Goal: Task Accomplishment & Management: Manage account settings

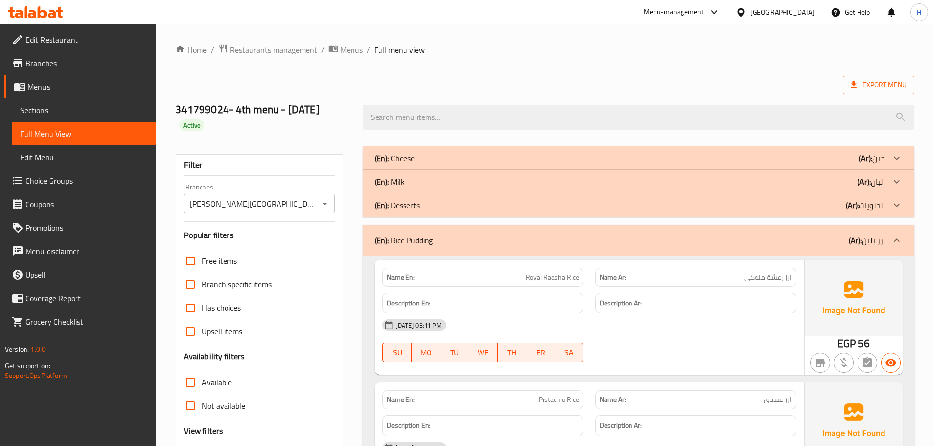
click at [788, 279] on span "ارز رعشة ملوكي" at bounding box center [768, 278] width 48 height 10
copy span "ارز"
click at [65, 117] on link "Sections" at bounding box center [84, 111] width 144 height 24
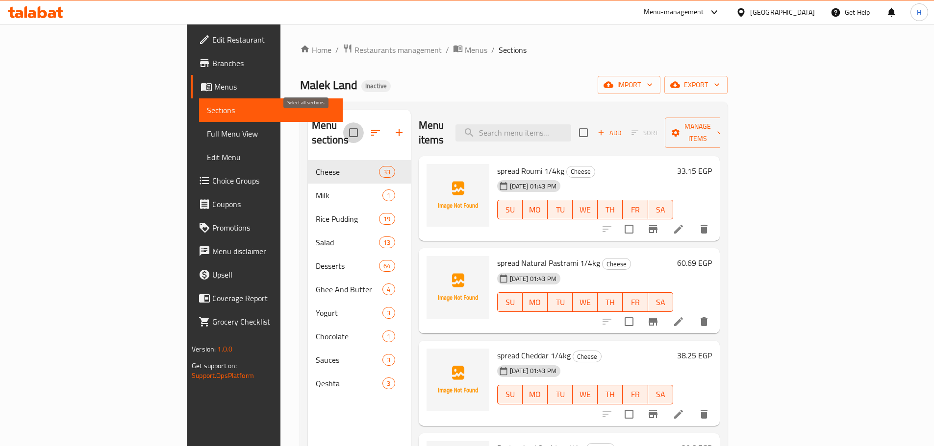
click at [343, 127] on input "checkbox" at bounding box center [353, 133] width 21 height 21
checkbox input "true"
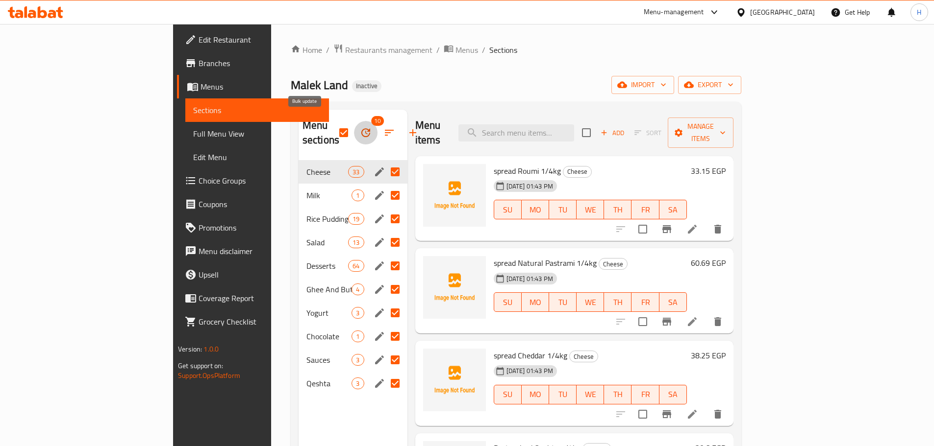
click at [360, 127] on icon "button" at bounding box center [366, 133] width 12 height 12
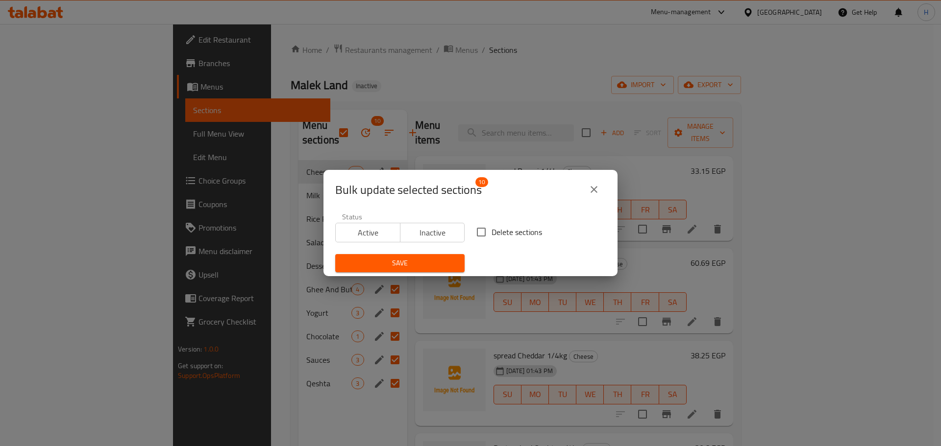
click at [473, 233] on input "Delete sections" at bounding box center [481, 232] width 21 height 21
checkbox input "true"
click at [449, 262] on span "Save" at bounding box center [400, 263] width 114 height 12
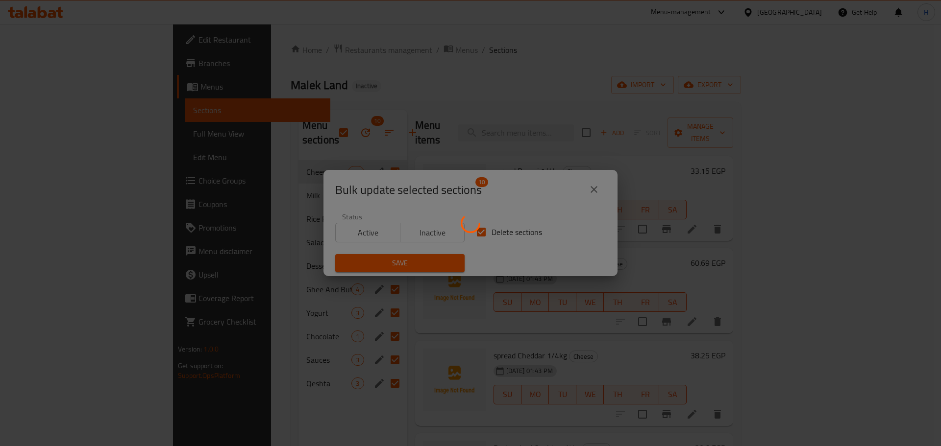
checkbox input "false"
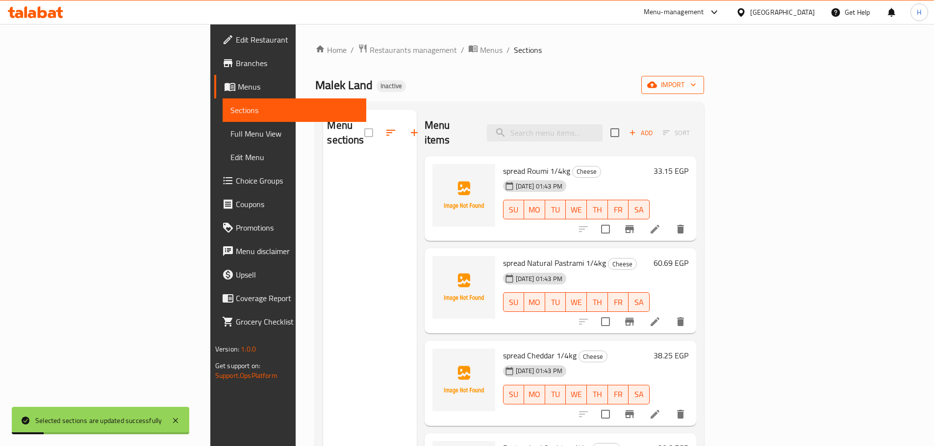
click at [696, 86] on span "import" at bounding box center [672, 85] width 47 height 12
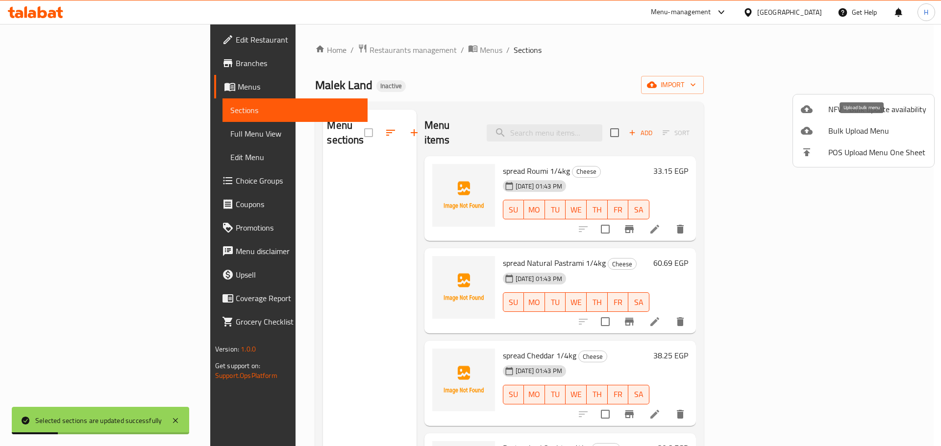
click at [858, 136] on span "Bulk Upload Menu" at bounding box center [877, 131] width 98 height 12
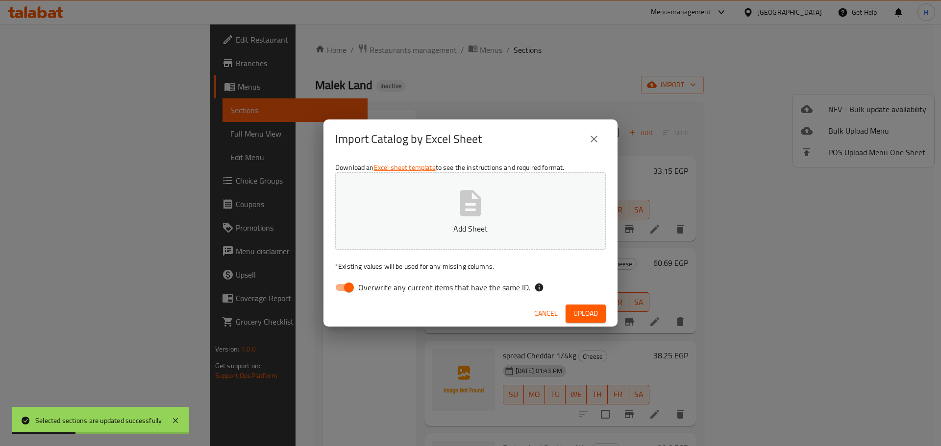
click at [349, 283] on input "Overwrite any current items that have the same ID." at bounding box center [349, 287] width 56 height 19
checkbox input "false"
click at [484, 209] on icon "button" at bounding box center [470, 203] width 31 height 31
click at [571, 312] on button "Upload" at bounding box center [586, 314] width 40 height 18
click at [574, 306] on button "button" at bounding box center [589, 314] width 31 height 16
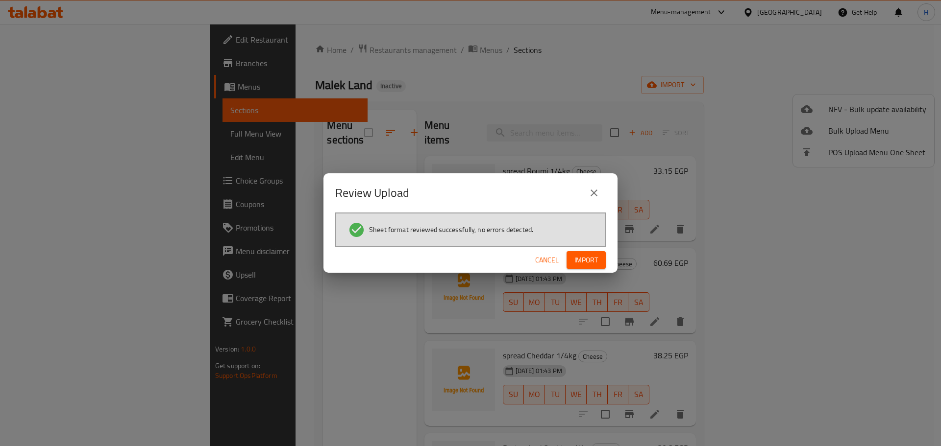
click at [567, 251] on button "Import" at bounding box center [586, 260] width 39 height 18
click at [596, 265] on button "button" at bounding box center [589, 260] width 31 height 16
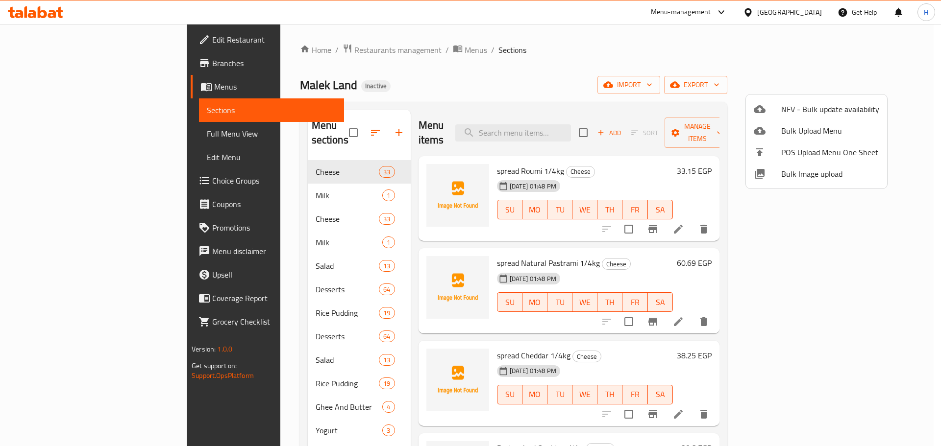
click at [38, 137] on div at bounding box center [470, 223] width 941 height 446
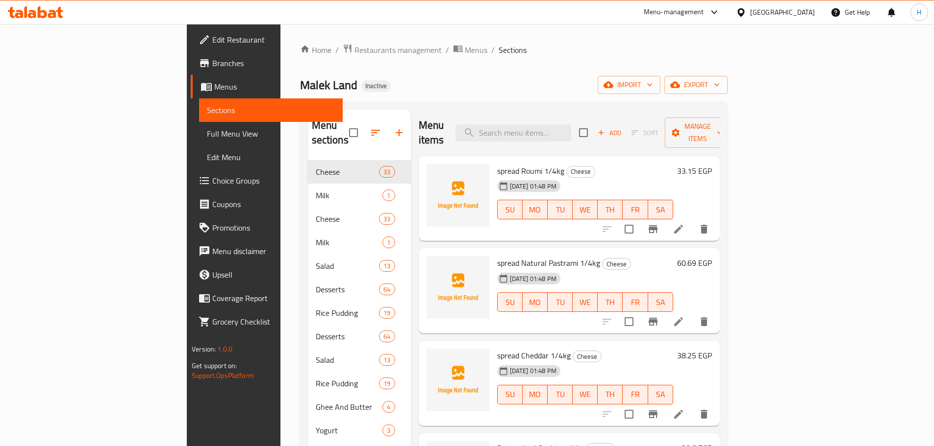
drag, startPoint x: 48, startPoint y: 132, endPoint x: 244, endPoint y: 1, distance: 235.0
click at [207, 132] on span "Full Menu View" at bounding box center [271, 134] width 128 height 12
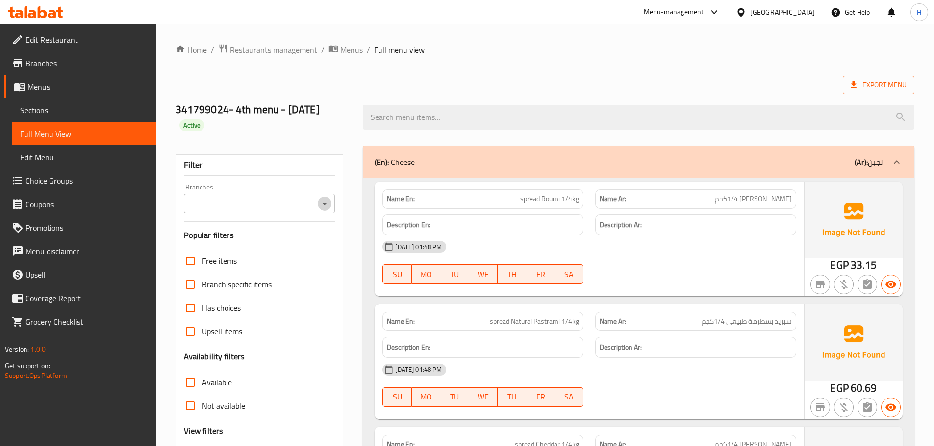
click at [326, 205] on icon "Open" at bounding box center [325, 204] width 12 height 12
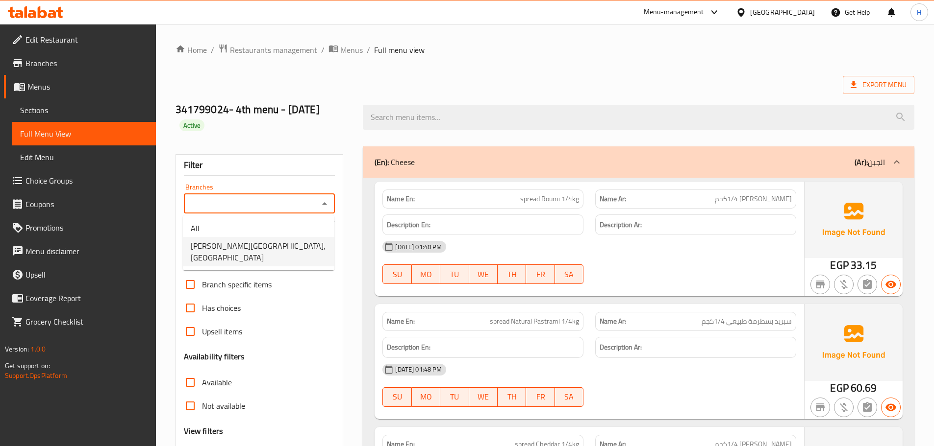
click at [312, 242] on li "[PERSON_NAME][GEOGRAPHIC_DATA], [GEOGRAPHIC_DATA]" at bounding box center [258, 251] width 151 height 29
type input "[PERSON_NAME][GEOGRAPHIC_DATA], [GEOGRAPHIC_DATA]"
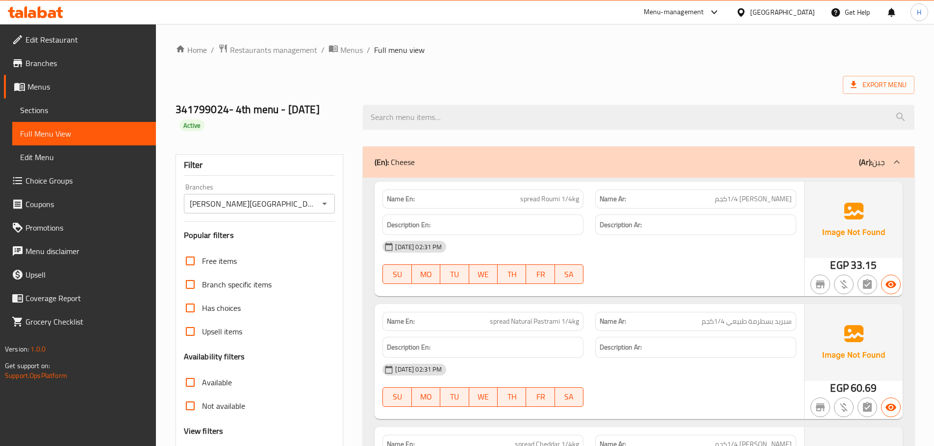
click at [312, 242] on div "Filter Branches [PERSON_NAME][GEOGRAPHIC_DATA], [GEOGRAPHIC_DATA] - City Center…" at bounding box center [259, 335] width 168 height 362
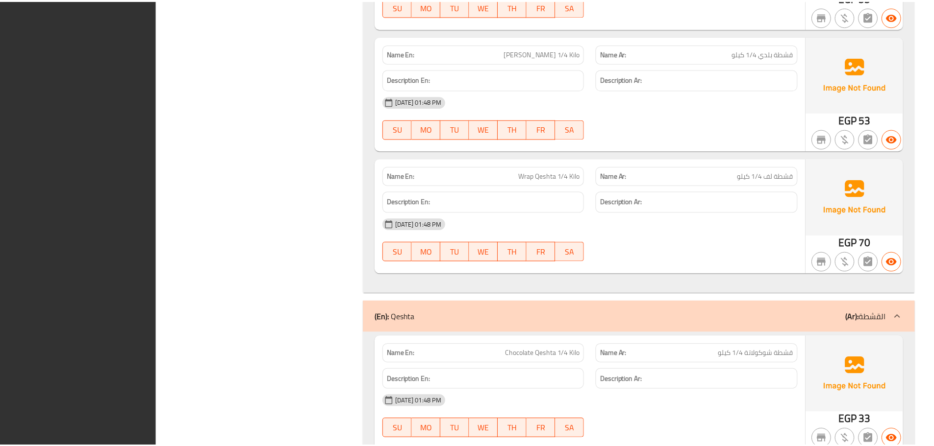
scroll to position [36147, 0]
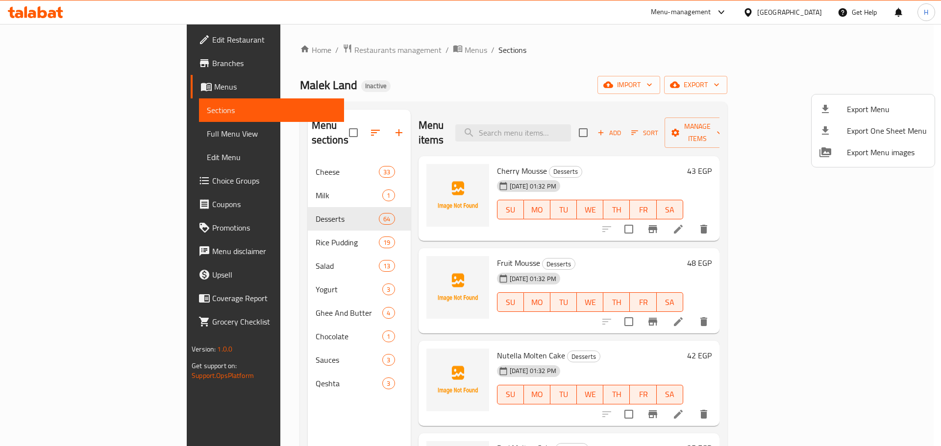
click at [317, 128] on div at bounding box center [470, 223] width 941 height 446
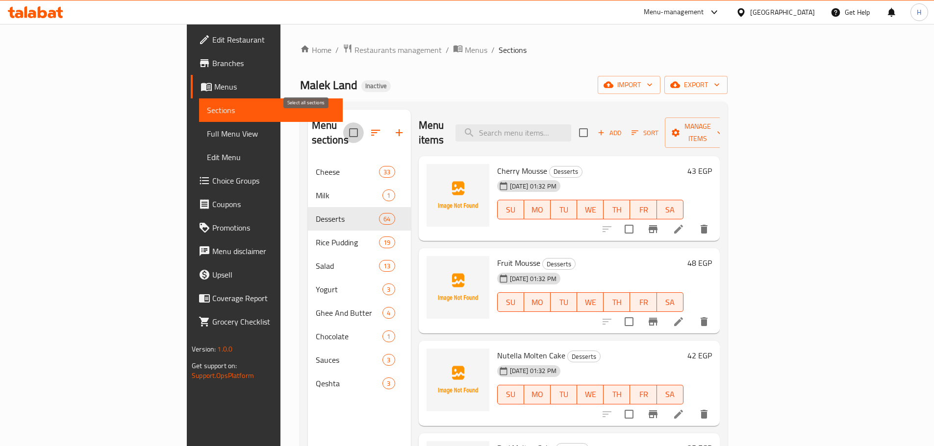
click at [343, 125] on input "checkbox" at bounding box center [353, 133] width 21 height 21
checkbox input "true"
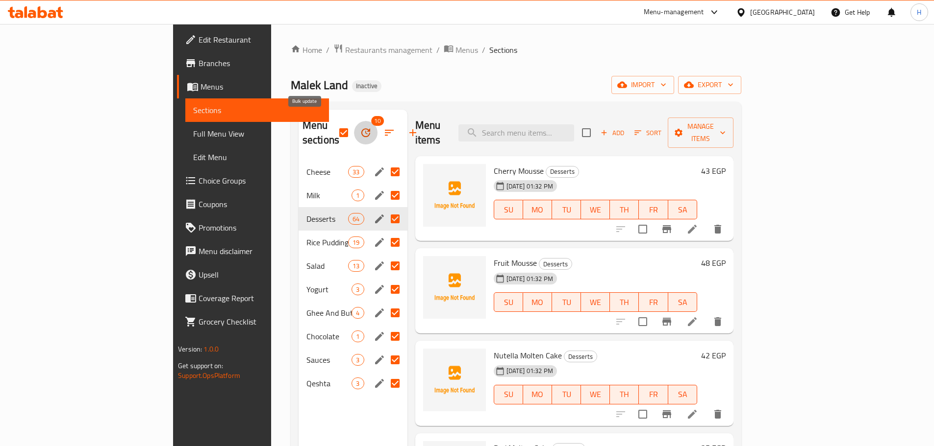
click at [360, 129] on icon "button" at bounding box center [366, 133] width 12 height 12
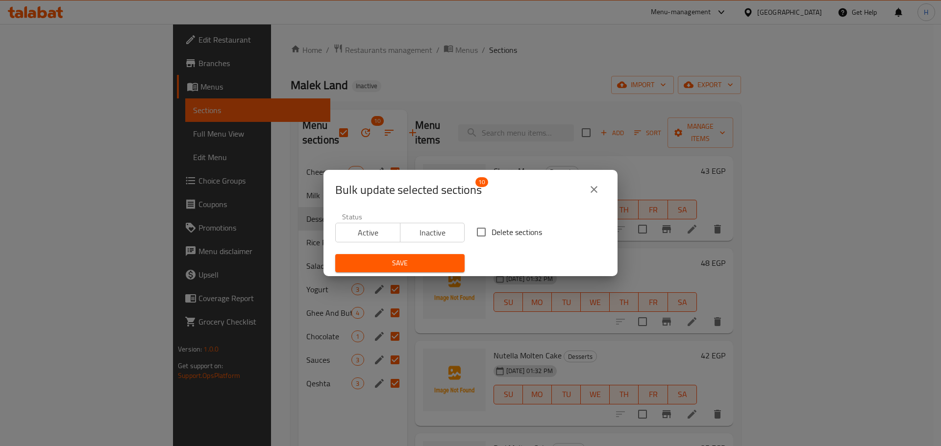
drag, startPoint x: 483, startPoint y: 232, endPoint x: 464, endPoint y: 245, distance: 22.7
click at [483, 232] on input "Delete sections" at bounding box center [481, 232] width 21 height 21
checkbox input "true"
click at [424, 272] on button "Save" at bounding box center [399, 263] width 129 height 18
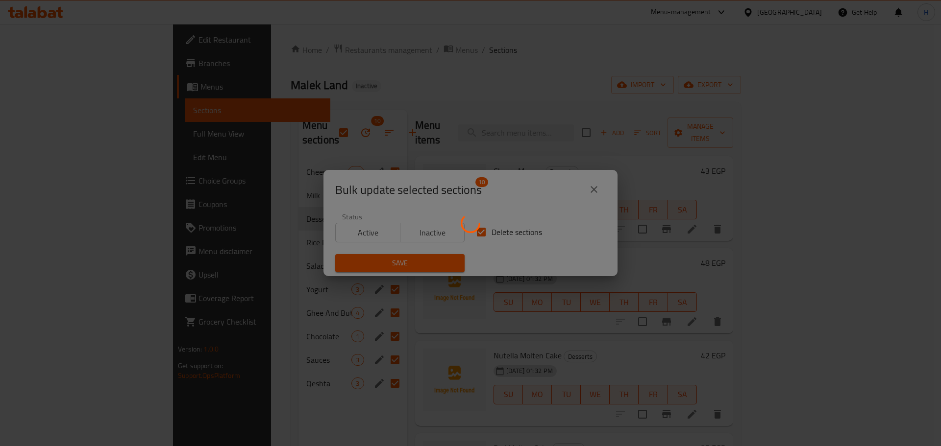
checkbox input "false"
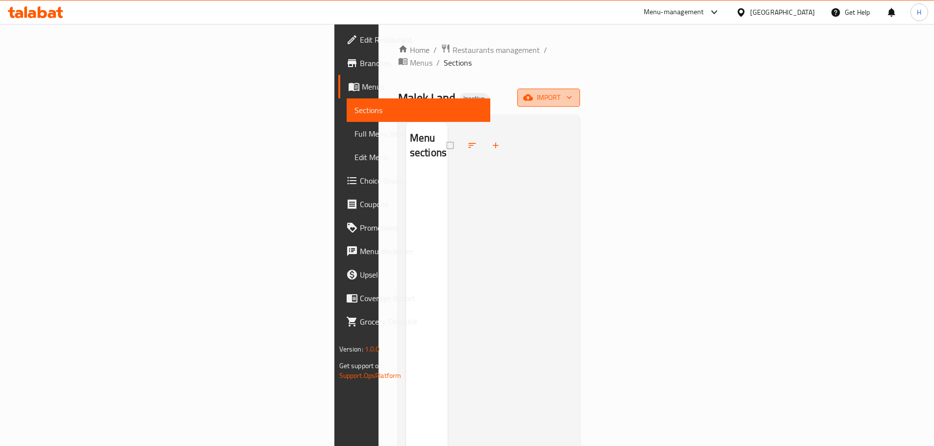
click at [572, 92] on span "import" at bounding box center [548, 98] width 47 height 12
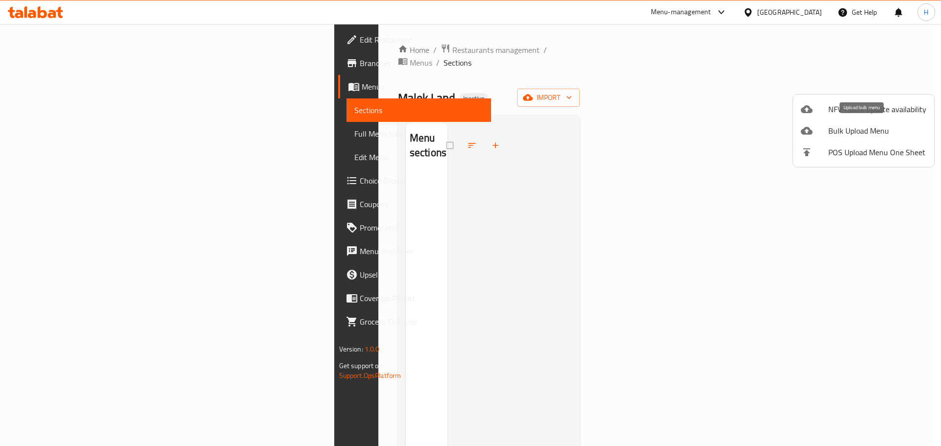
click at [890, 134] on span "Bulk Upload Menu" at bounding box center [877, 131] width 98 height 12
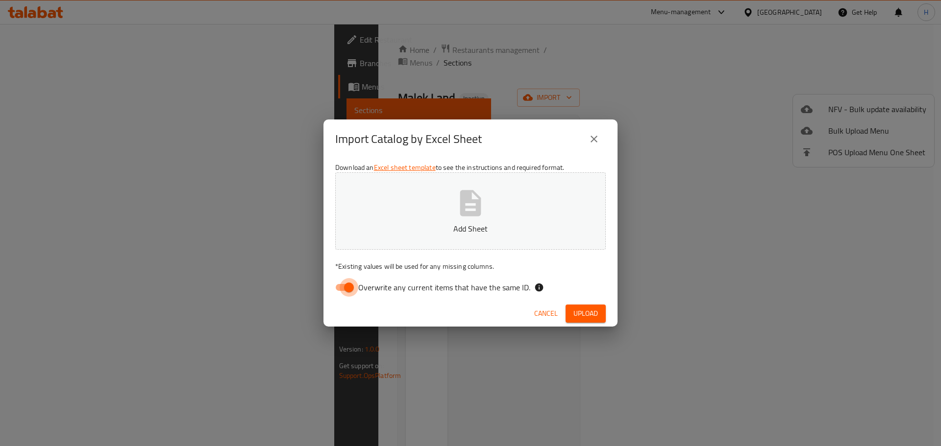
click at [354, 291] on input "Overwrite any current items that have the same ID." at bounding box center [349, 287] width 56 height 19
checkbox input "false"
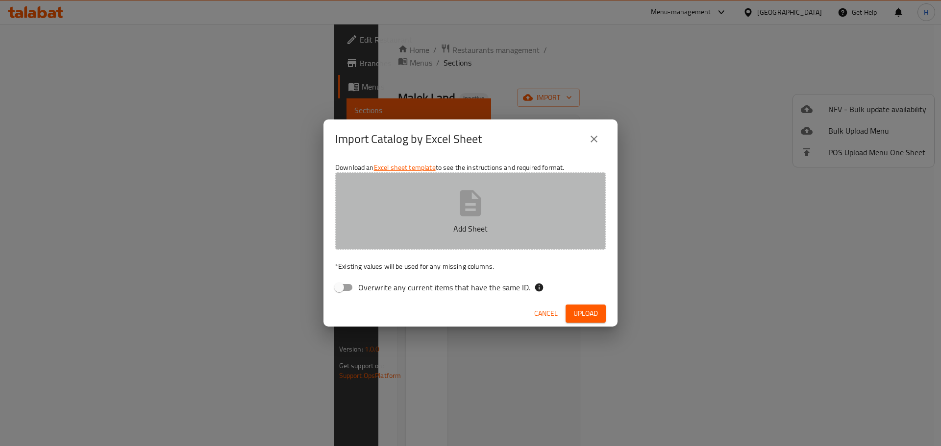
click at [453, 211] on button "Add Sheet" at bounding box center [470, 211] width 271 height 77
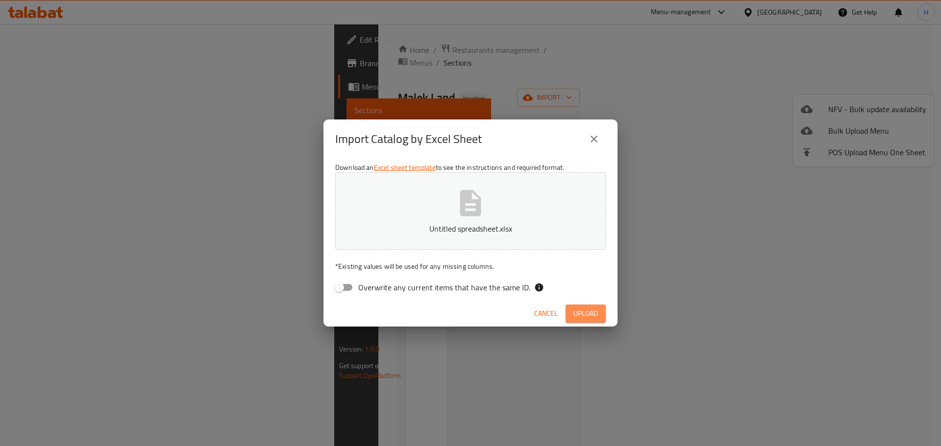
click at [595, 319] on span "Upload" at bounding box center [585, 314] width 25 height 12
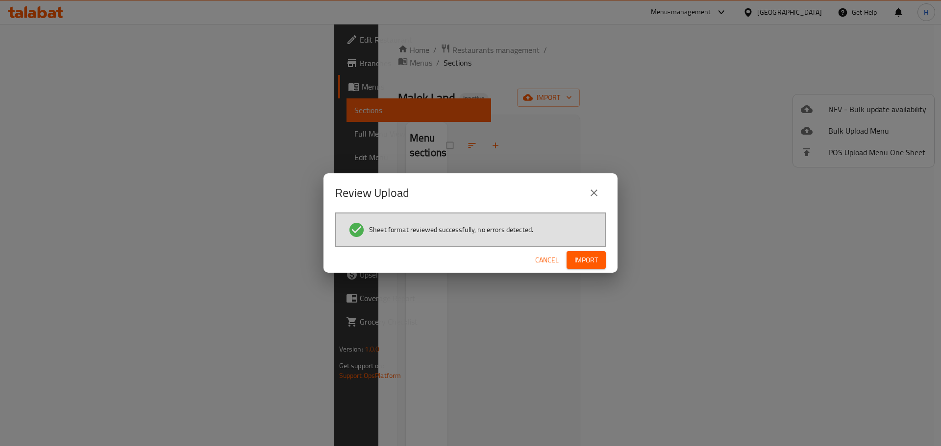
click at [587, 255] on span "Import" at bounding box center [586, 260] width 24 height 12
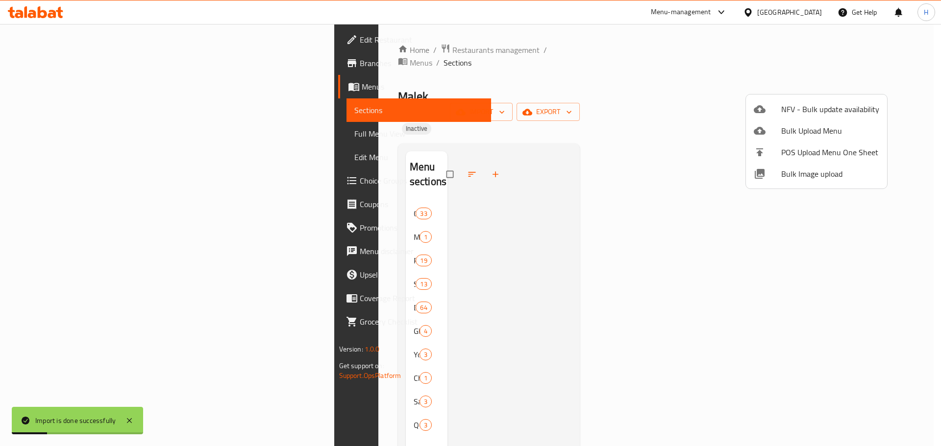
click at [39, 137] on div at bounding box center [470, 223] width 941 height 446
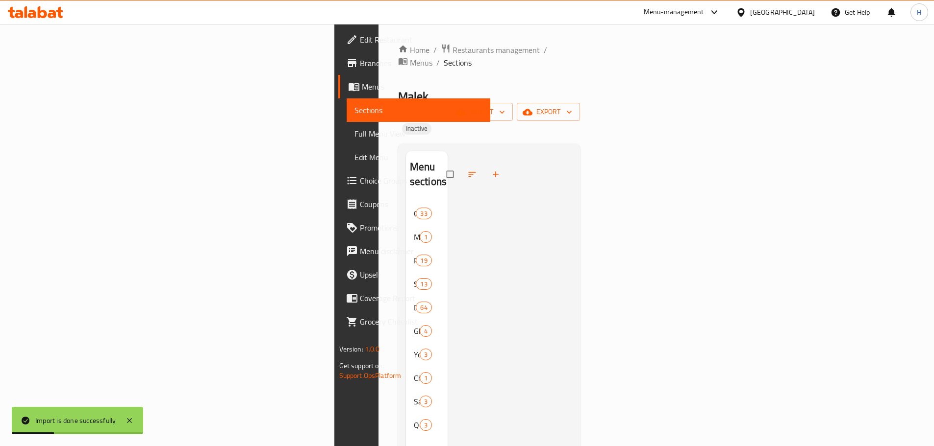
drag, startPoint x: 41, startPoint y: 136, endPoint x: 140, endPoint y: 133, distance: 99.5
click at [354, 136] on span "Full Menu View" at bounding box center [418, 134] width 128 height 12
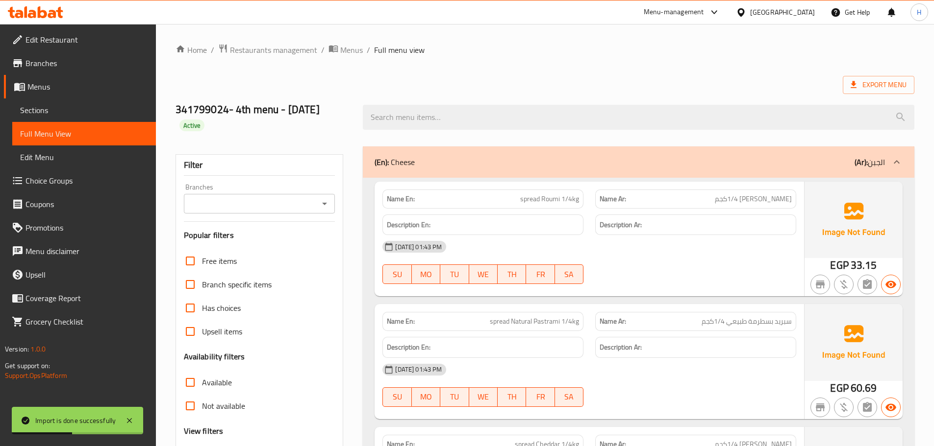
click at [234, 209] on input "Branches" at bounding box center [251, 204] width 129 height 14
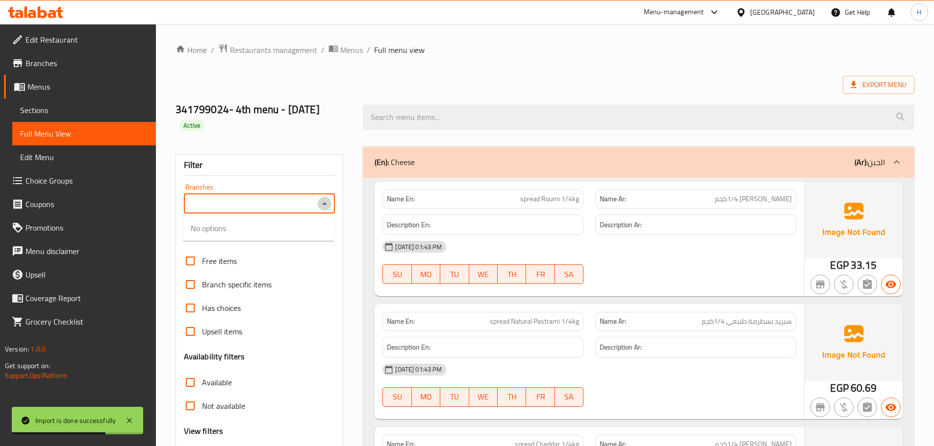
click at [321, 206] on icon "Close" at bounding box center [325, 204] width 12 height 12
click at [318, 201] on button "Open" at bounding box center [325, 204] width 14 height 14
click at [322, 199] on icon "Close" at bounding box center [325, 204] width 12 height 12
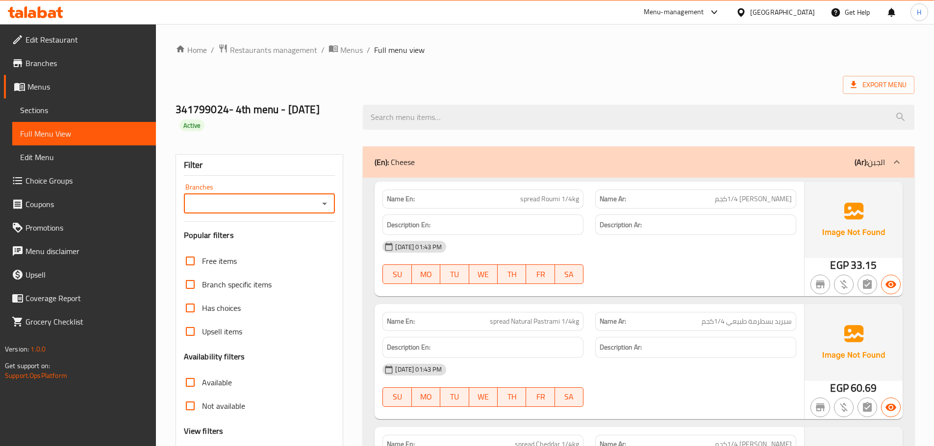
click at [317, 205] on div "Branches" at bounding box center [259, 204] width 151 height 20
click at [322, 204] on icon "Open" at bounding box center [325, 204] width 12 height 12
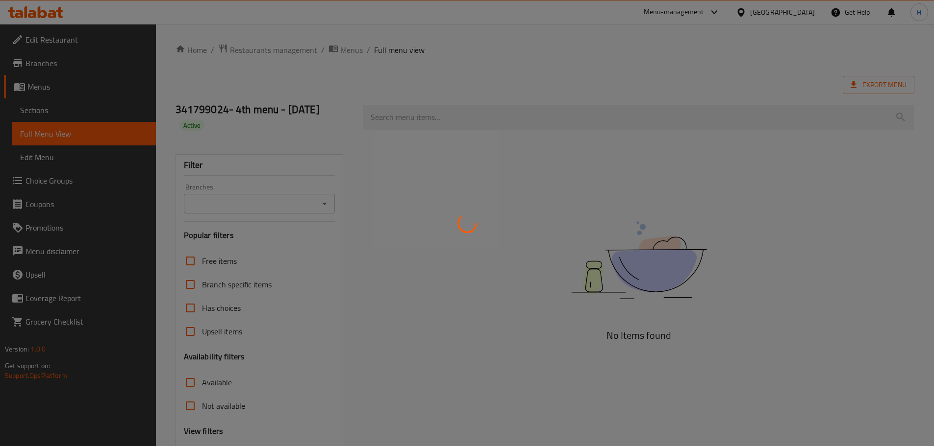
click at [324, 203] on div at bounding box center [467, 223] width 934 height 446
click at [338, 168] on div at bounding box center [467, 223] width 934 height 446
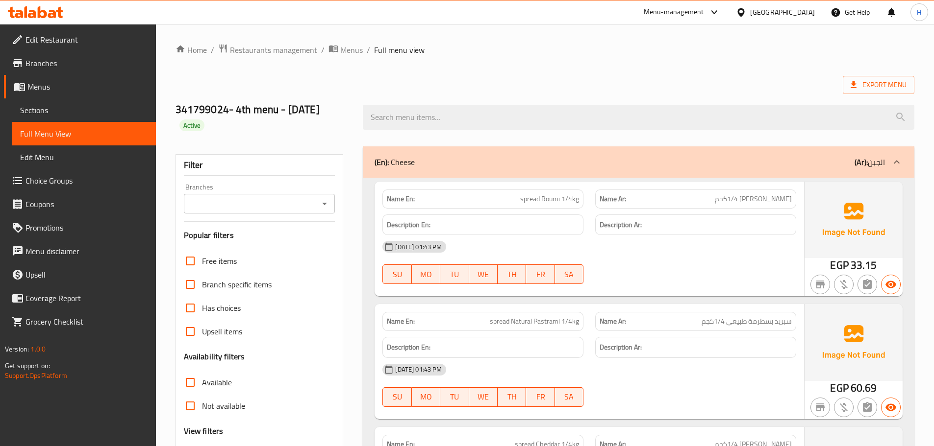
click at [327, 203] on icon "Open" at bounding box center [325, 204] width 12 height 12
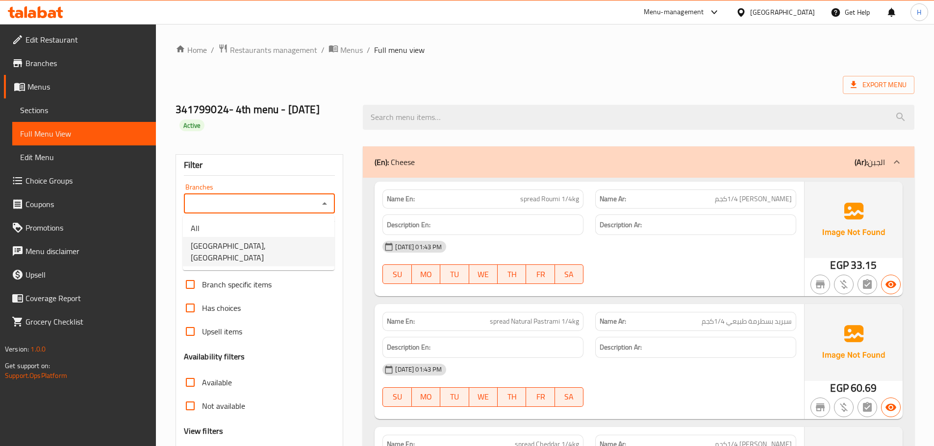
click at [289, 253] on span "[PERSON_NAME][GEOGRAPHIC_DATA], [GEOGRAPHIC_DATA]" at bounding box center [259, 252] width 136 height 24
type input "[PERSON_NAME][GEOGRAPHIC_DATA], [GEOGRAPHIC_DATA]"
